Goal: Task Accomplishment & Management: Manage account settings

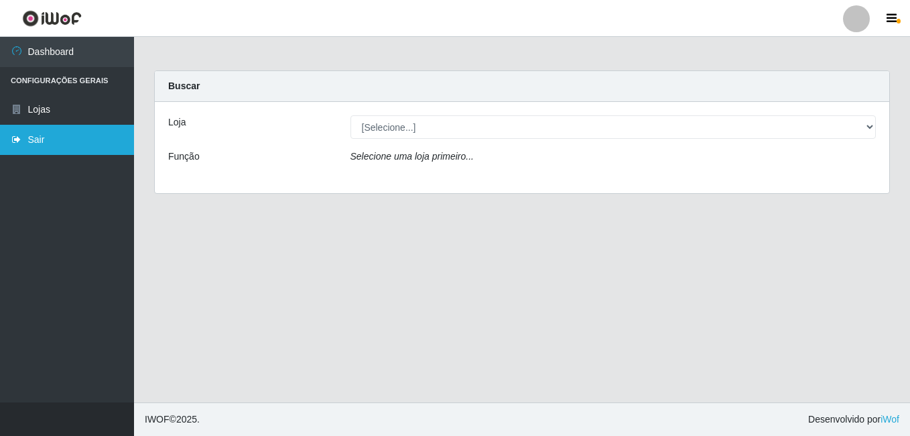
click at [27, 149] on link "Sair" at bounding box center [67, 140] width 134 height 30
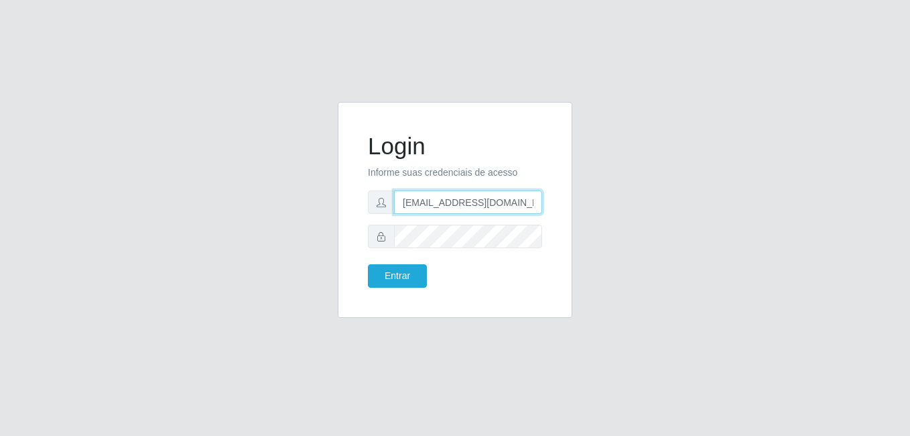
click at [448, 202] on input "[EMAIL_ADDRESS][DOMAIN_NAME]" at bounding box center [468, 201] width 148 height 23
click at [531, 202] on input "[EMAIL_ADDRESS][DOMAIN_NAME]" at bounding box center [468, 201] width 148 height 23
click at [536, 202] on input "[EMAIL_ADDRESS][DOMAIN_NAME]" at bounding box center [468, 201] width 148 height 23
type input "l"
type input "[EMAIL_ADDRESS][DOMAIN_NAME]"
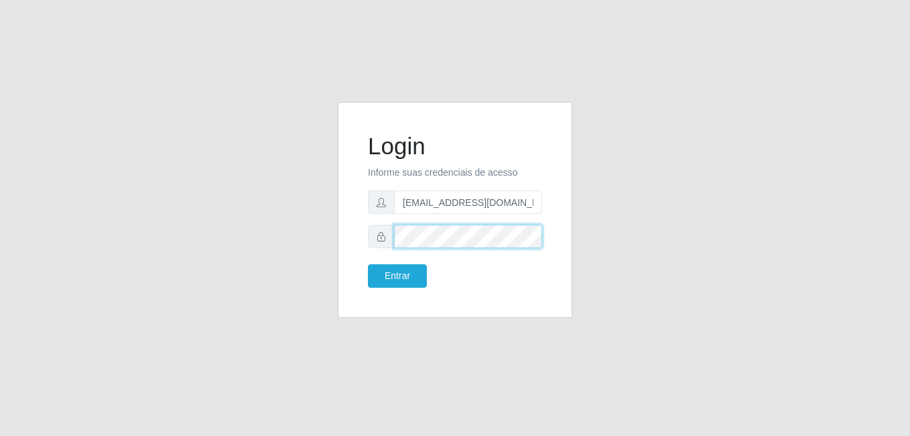
click at [368, 264] on button "Entrar" at bounding box center [397, 275] width 59 height 23
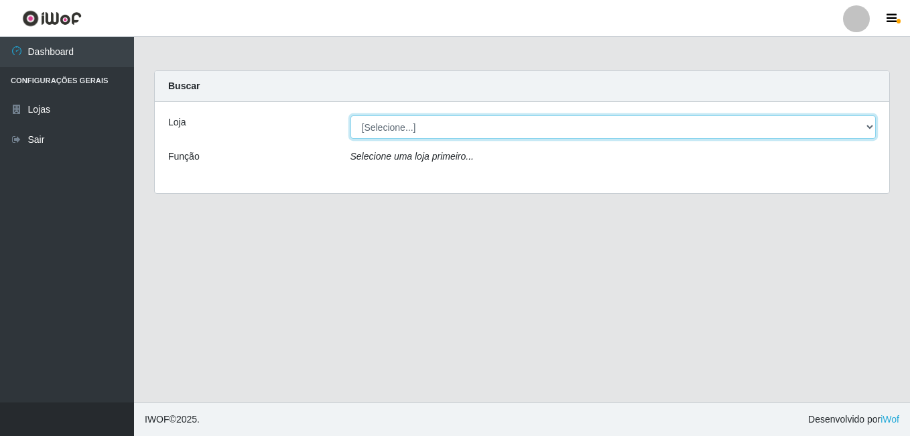
click at [851, 127] on select "[Selecione...] C-ASA [GEOGRAPHIC_DATA]" at bounding box center [614, 126] width 526 height 23
select select "239"
click at [351, 115] on select "[Selecione...] C-ASA [GEOGRAPHIC_DATA]" at bounding box center [614, 126] width 526 height 23
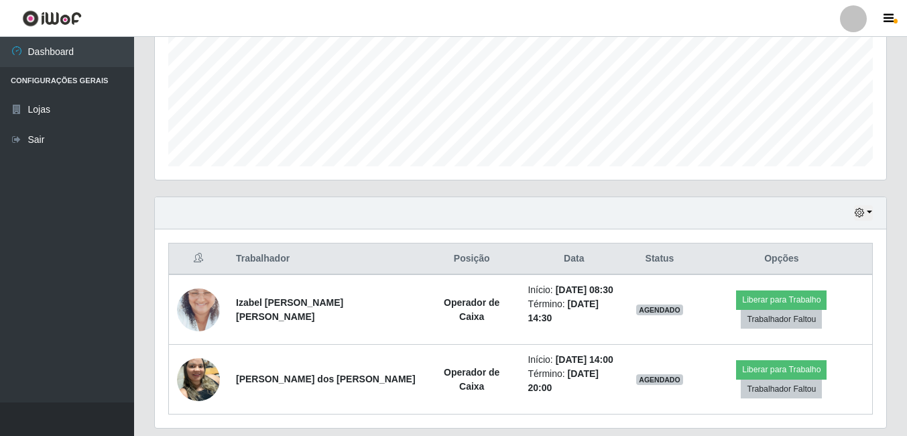
scroll to position [335, 0]
